Goal: Book appointment/travel/reservation

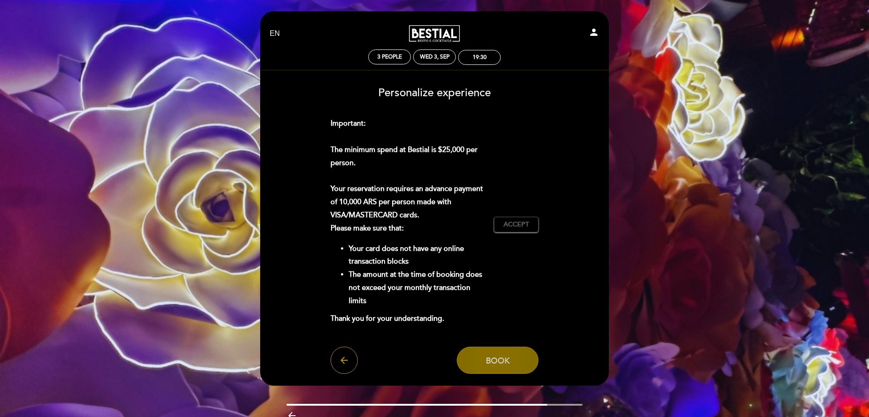
click at [487, 361] on span "Book" at bounding box center [498, 361] width 24 height 10
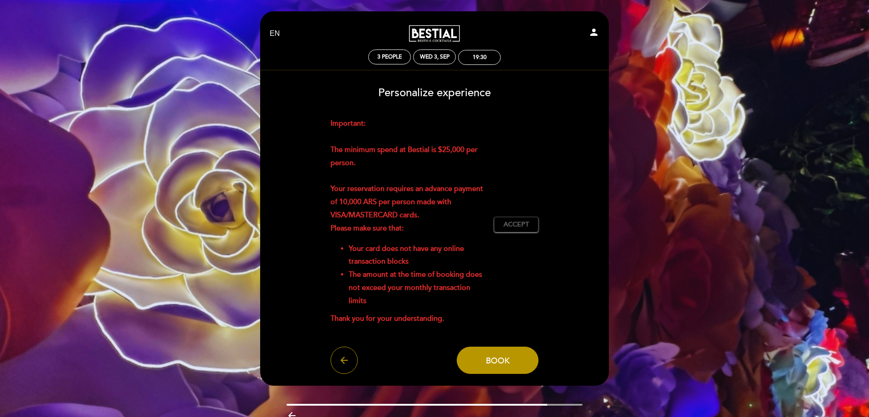
click at [534, 282] on div "Important: The minimum spend at Bestial is $25,000 per person. Your reservation…" at bounding box center [435, 224] width 208 height 215
click at [495, 370] on button "Book" at bounding box center [498, 360] width 82 height 27
click at [440, 117] on div "Personalize experience Service charge : 0 % Nothing selected 0 % 15 % 18 % 20 %…" at bounding box center [435, 227] width 336 height 294
click at [494, 361] on span "Book" at bounding box center [498, 361] width 24 height 10
click at [509, 362] on span "Book" at bounding box center [498, 361] width 24 height 10
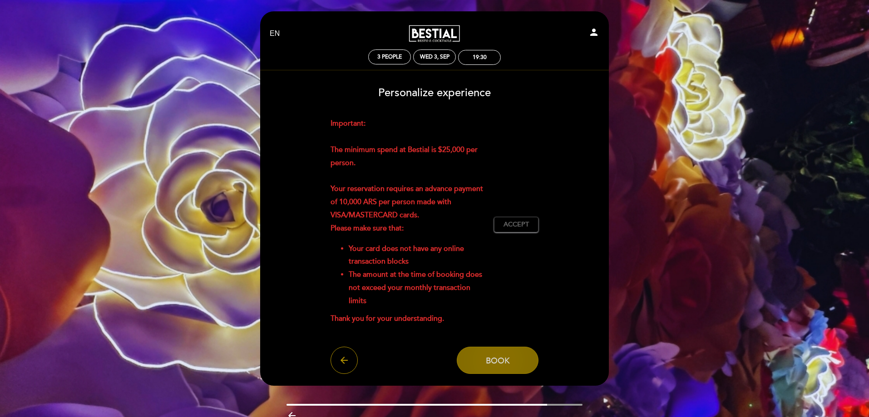
click at [483, 367] on button "Book" at bounding box center [498, 360] width 82 height 27
